Goal: Transaction & Acquisition: Purchase product/service

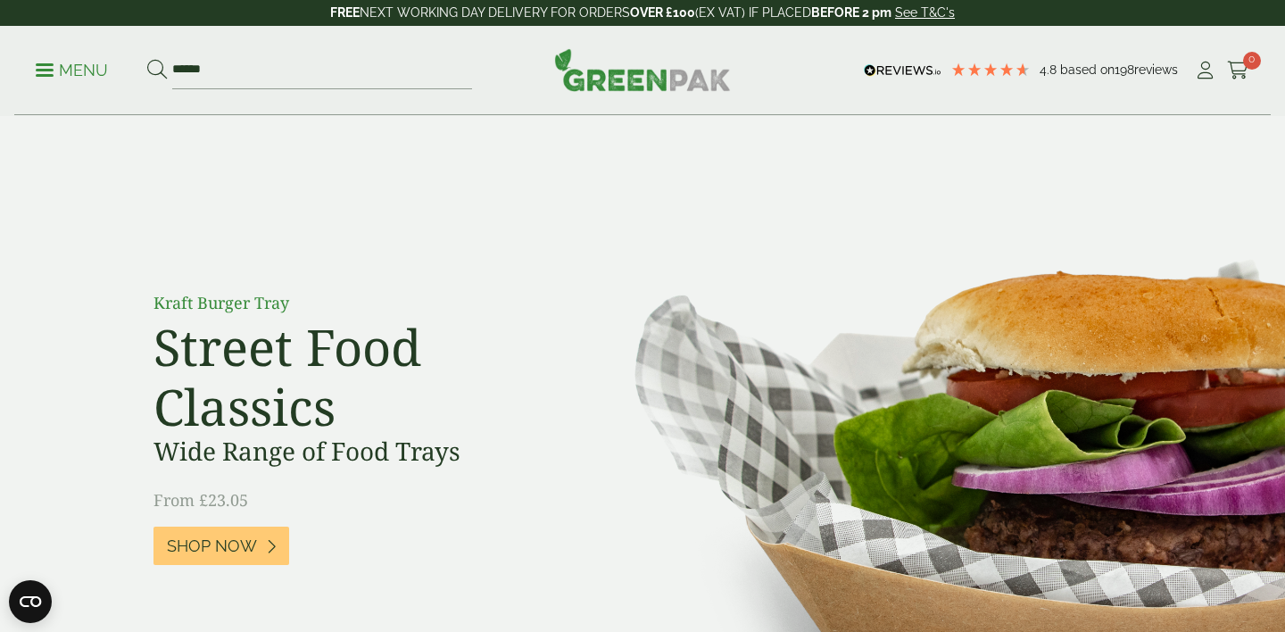
type input "******"
click at [147, 59] on button at bounding box center [157, 70] width 20 height 23
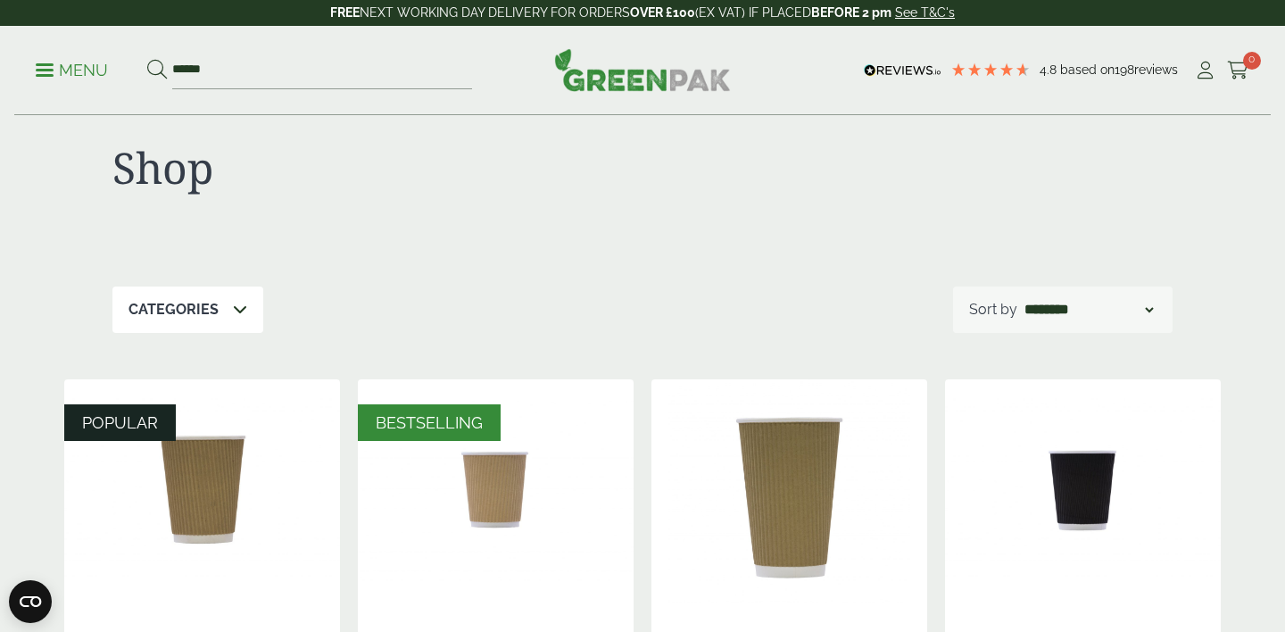
scroll to position [42, 0]
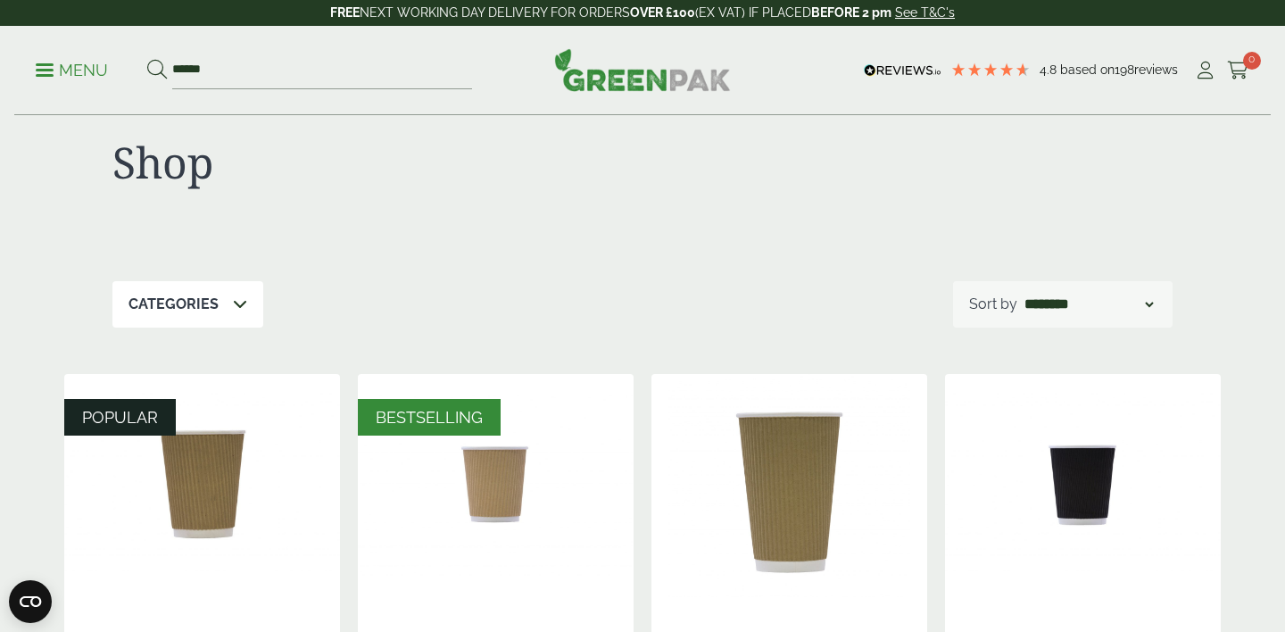
click at [86, 71] on p "Menu" at bounding box center [72, 70] width 72 height 21
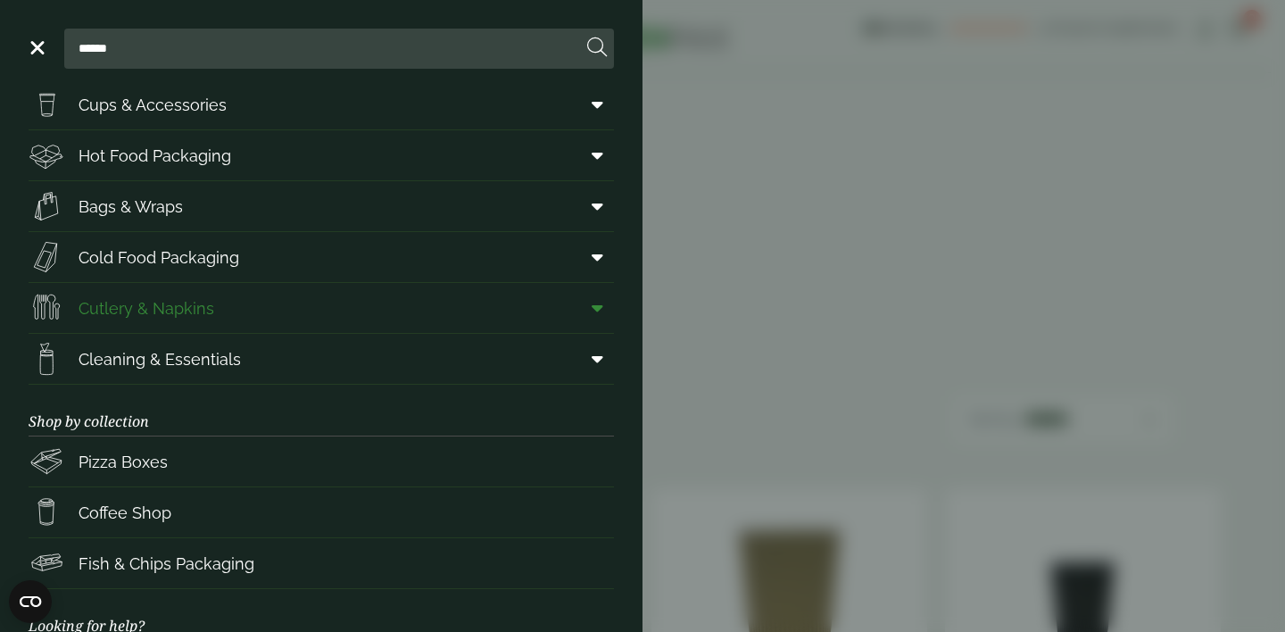
scroll to position [0, 0]
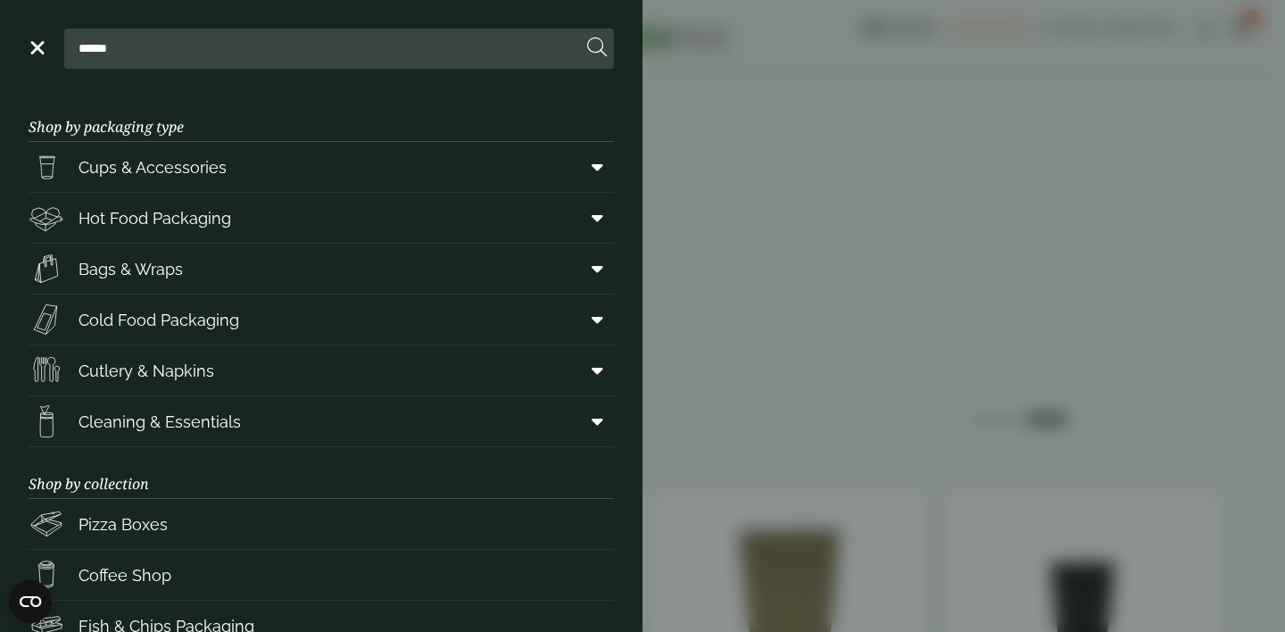
click at [34, 54] on link "Menu" at bounding box center [36, 46] width 18 height 18
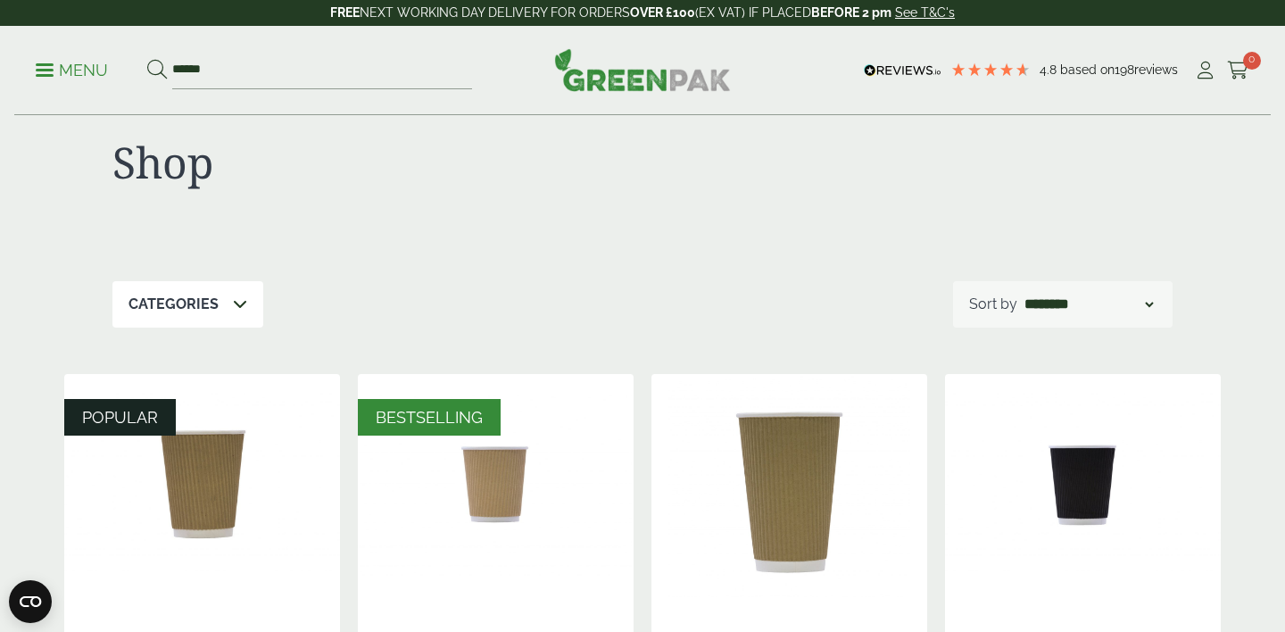
click at [777, 178] on div at bounding box center [908, 173] width 530 height 73
